Goal: Navigation & Orientation: Find specific page/section

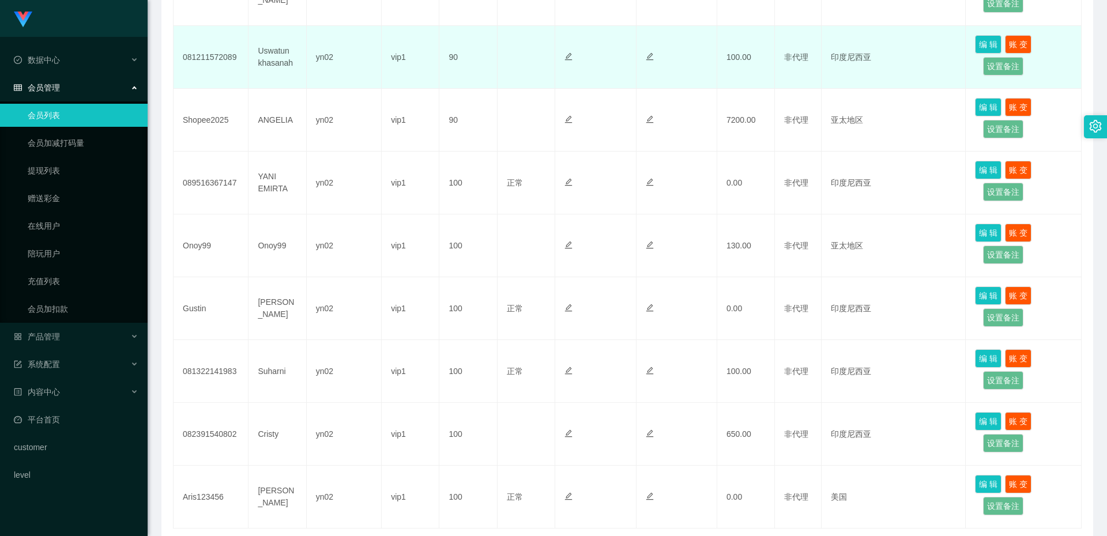
scroll to position [461, 0]
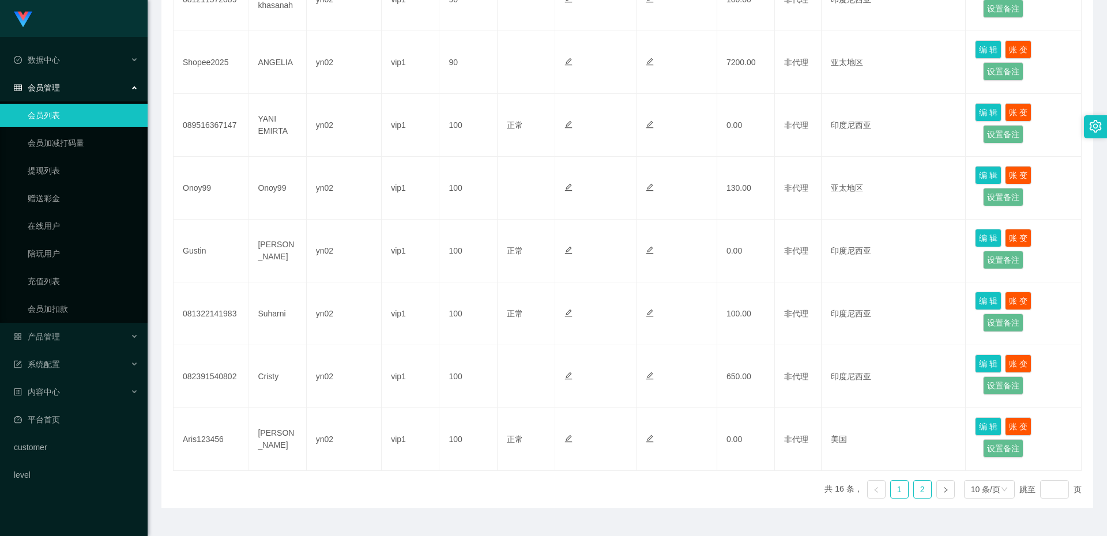
click at [914, 494] on link "2" at bounding box center [922, 489] width 17 height 17
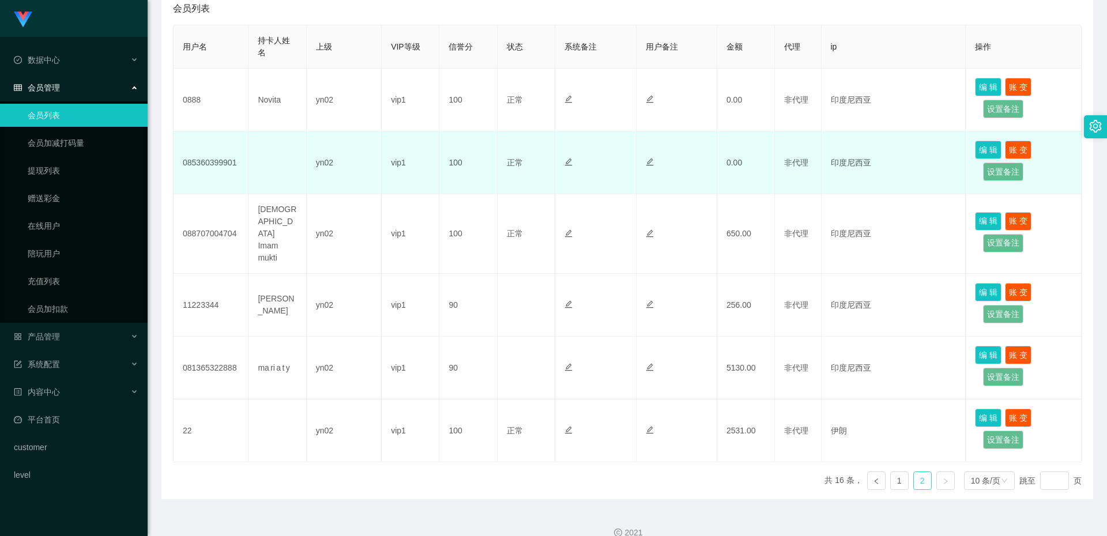
scroll to position [0, 0]
